Goal: Task Accomplishment & Management: Use online tool/utility

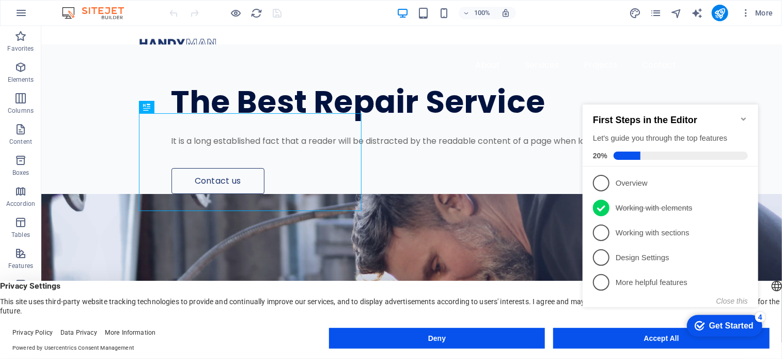
click at [743, 114] on icon "Minimize checklist" at bounding box center [743, 118] width 8 height 8
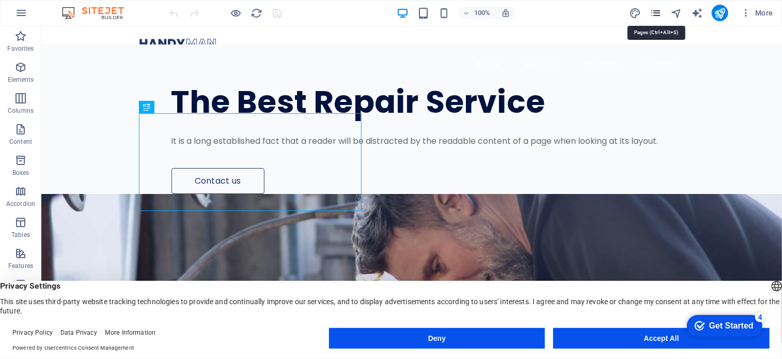
click at [658, 15] on icon "pages" at bounding box center [656, 13] width 12 height 12
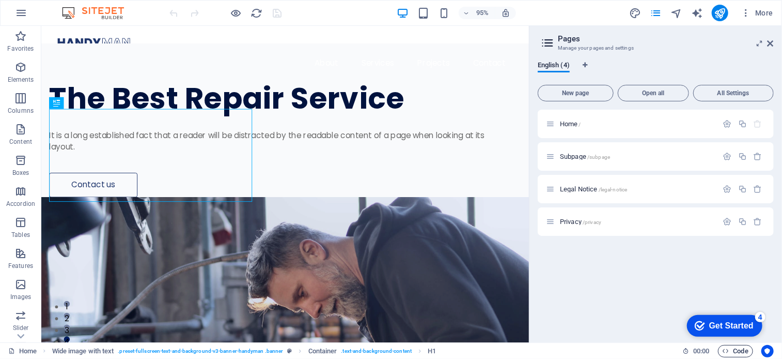
click at [0, 0] on span "Code" at bounding box center [0, 0] width 0 height 0
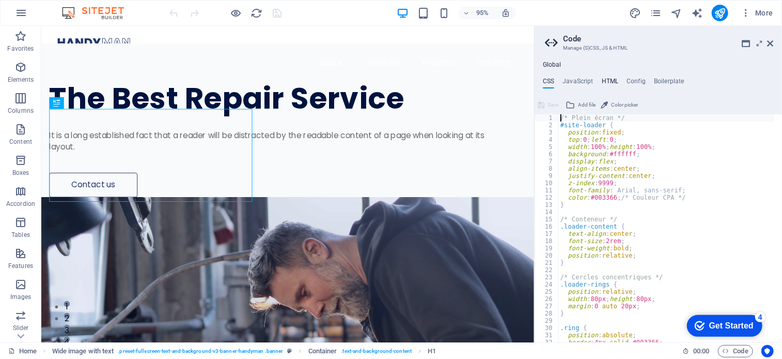
click at [609, 79] on h4 "HTML" at bounding box center [610, 82] width 17 height 11
type textarea "<div id="site-loader">"
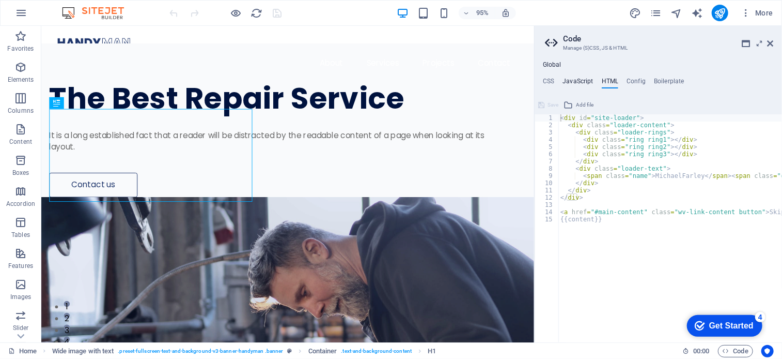
click at [585, 78] on h4 "JavaScript" at bounding box center [578, 82] width 30 height 11
type textarea "document.addEventListener("DOMContentLoaded", function() {"
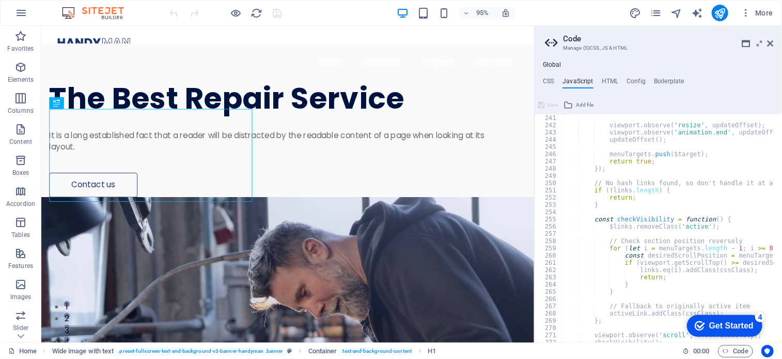
scroll to position [1736, 0]
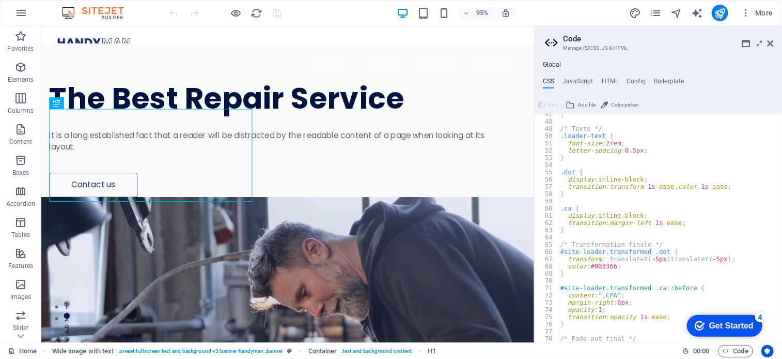
scroll to position [181, 0]
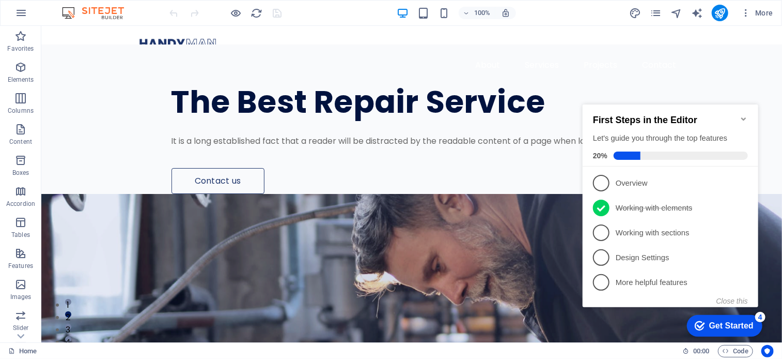
click at [743, 114] on icon "Minimize checklist" at bounding box center [743, 118] width 8 height 8
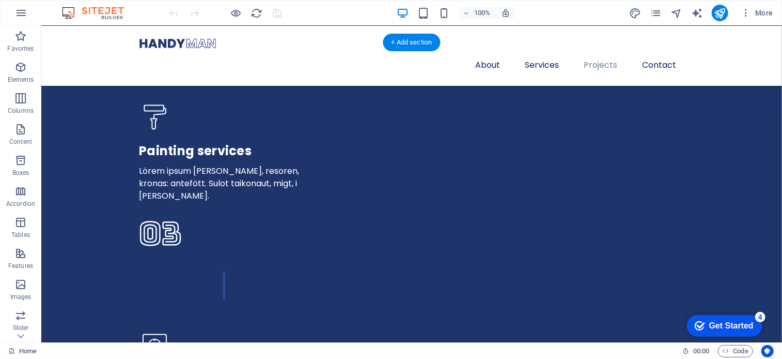
scroll to position [2944, 0]
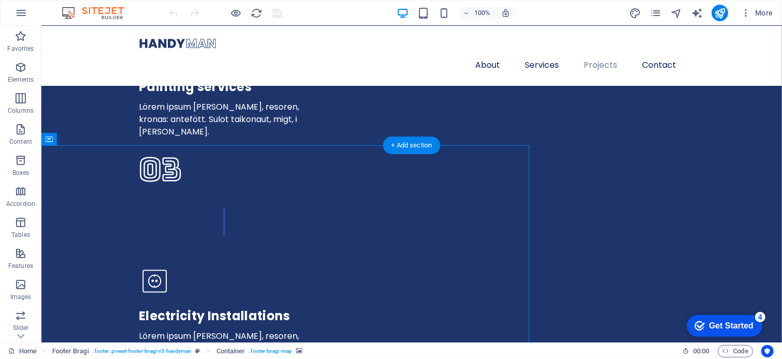
scroll to position [2841, 0]
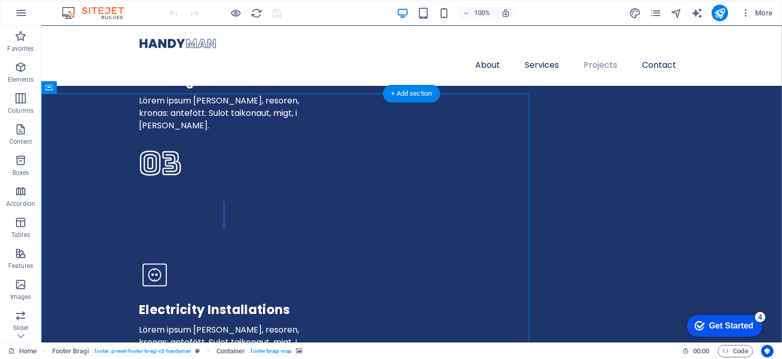
scroll to position [2893, 0]
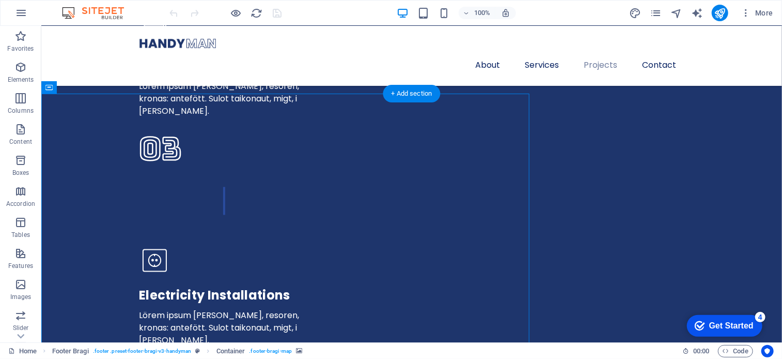
select select "px"
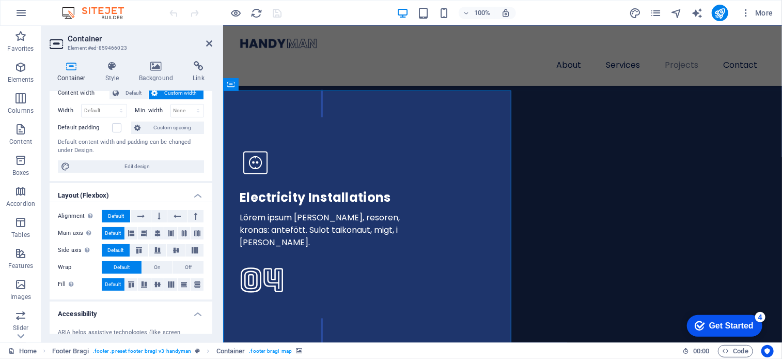
scroll to position [103, 0]
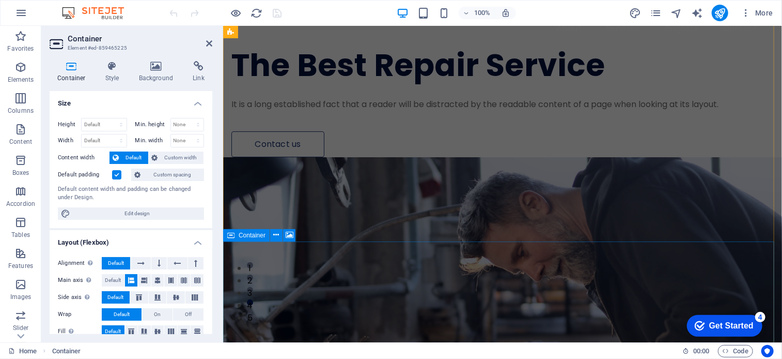
scroll to position [0, 0]
